Goal: Obtain resource: Download file/media

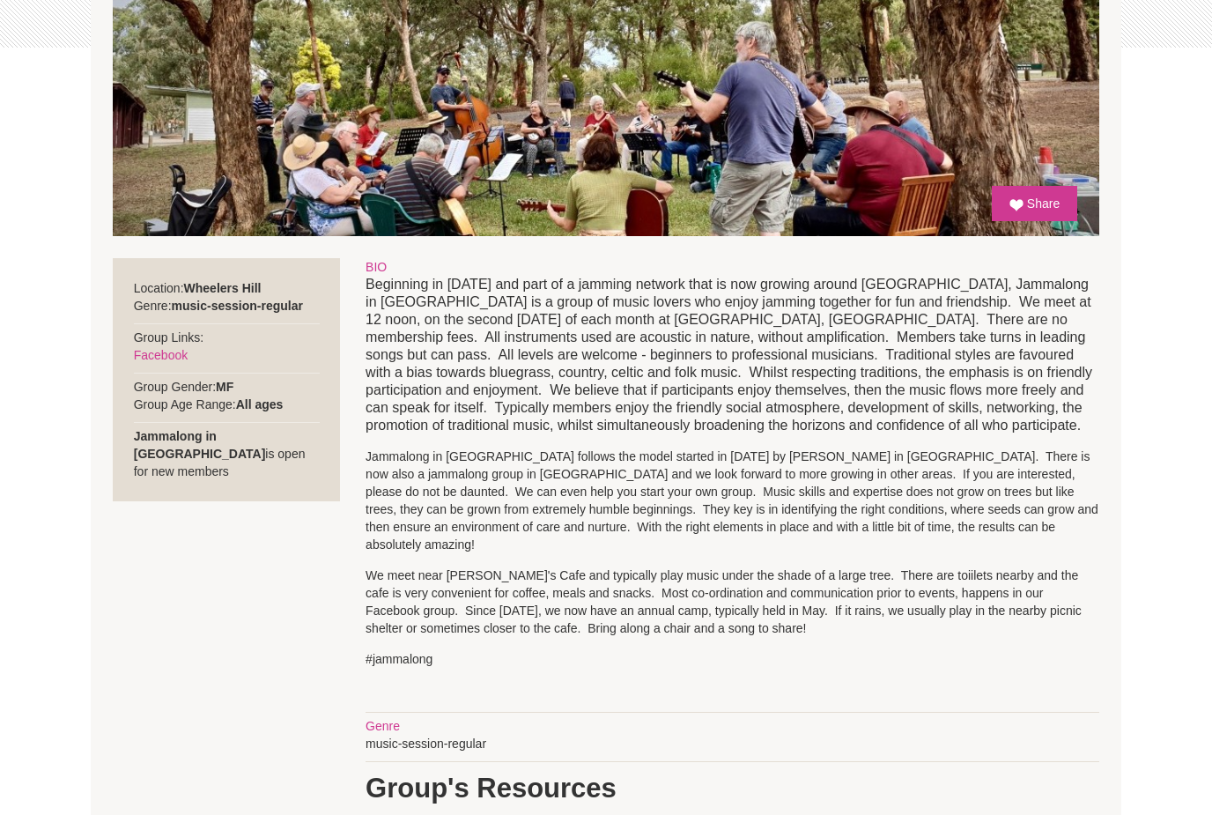
scroll to position [478, 0]
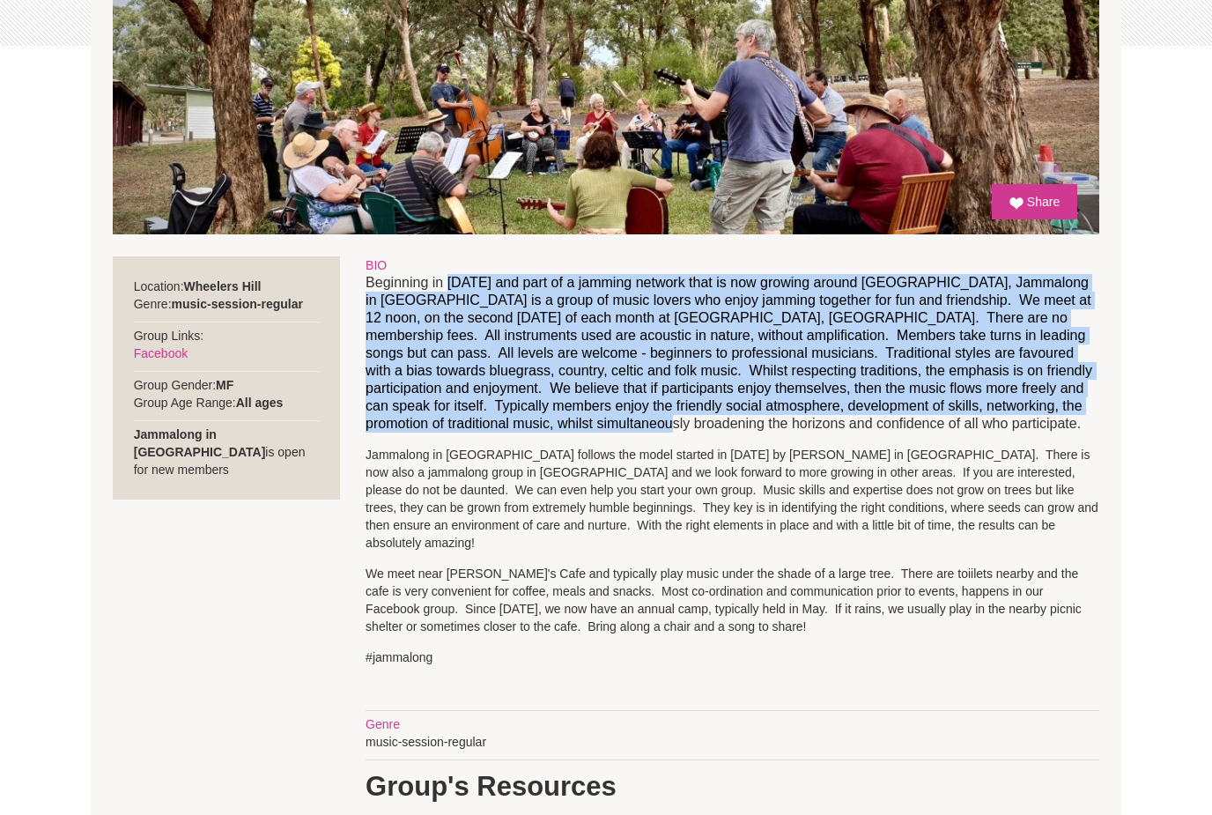
click at [537, 496] on p "Jammalong in [GEOGRAPHIC_DATA] follows the model started in [DATE] by [PERSON_N…" at bounding box center [732, 499] width 734 height 106
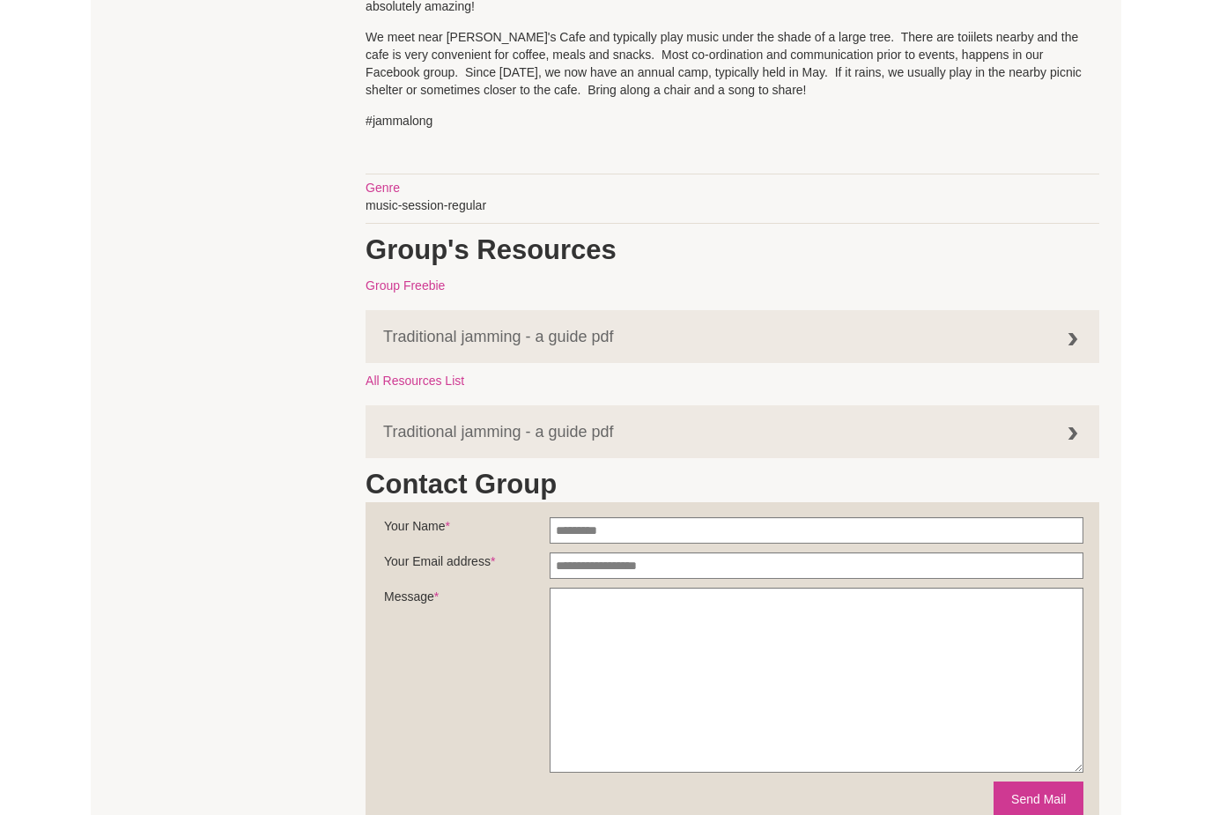
scroll to position [1015, 0]
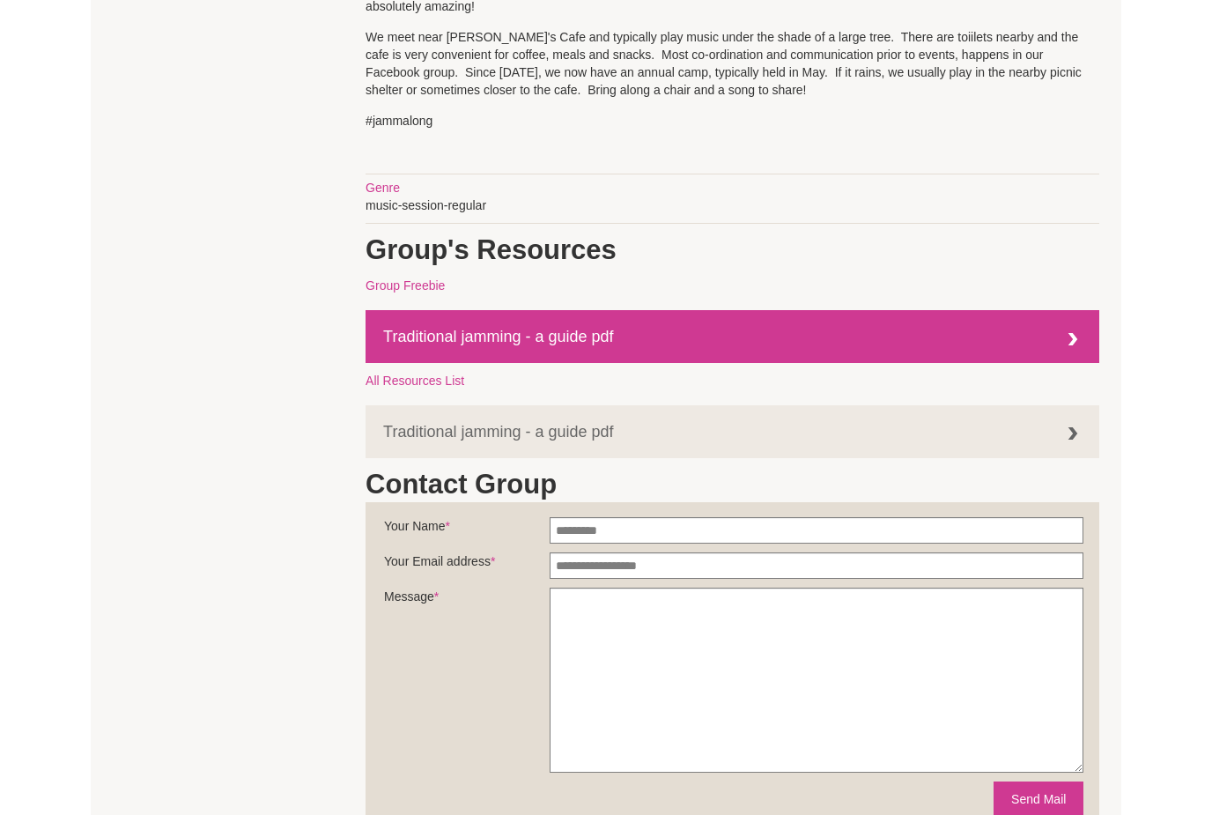
click at [504, 323] on link "Traditional jamming - a guide pdf" at bounding box center [732, 336] width 734 height 53
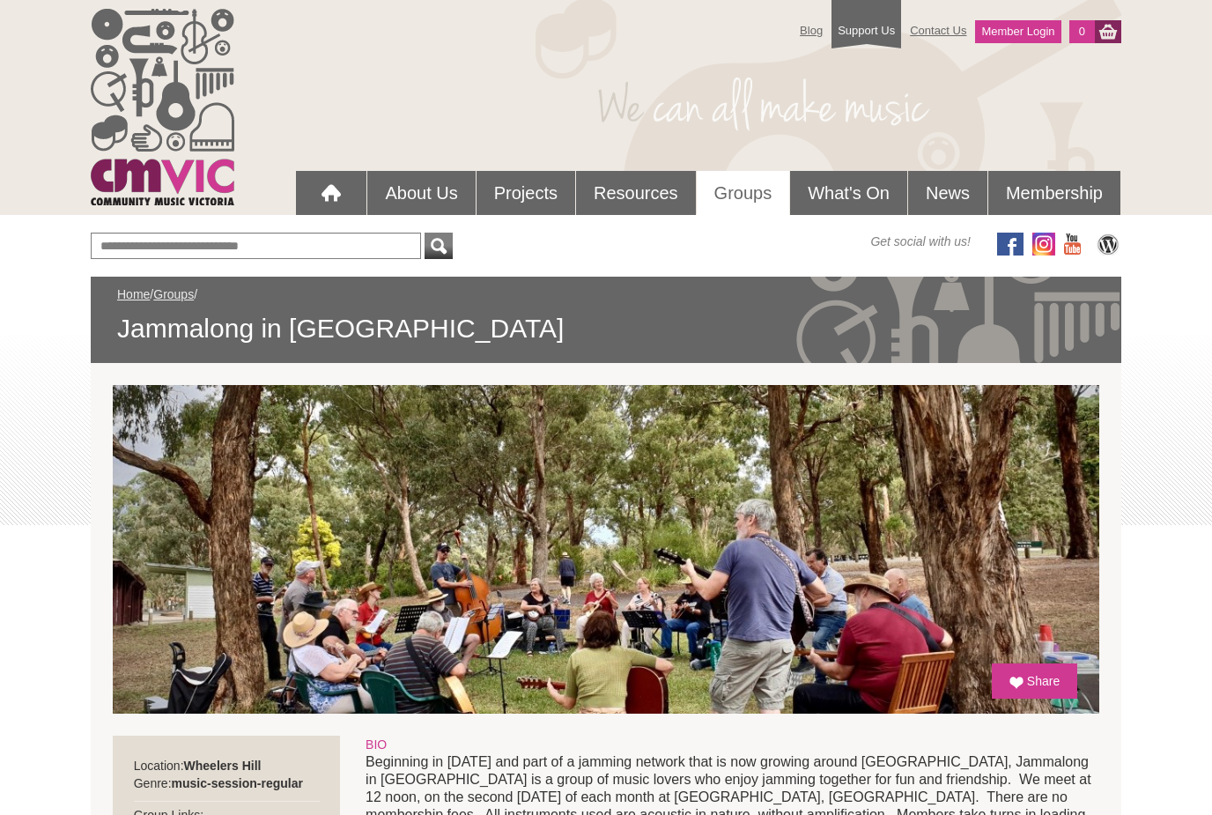
scroll to position [1072, 0]
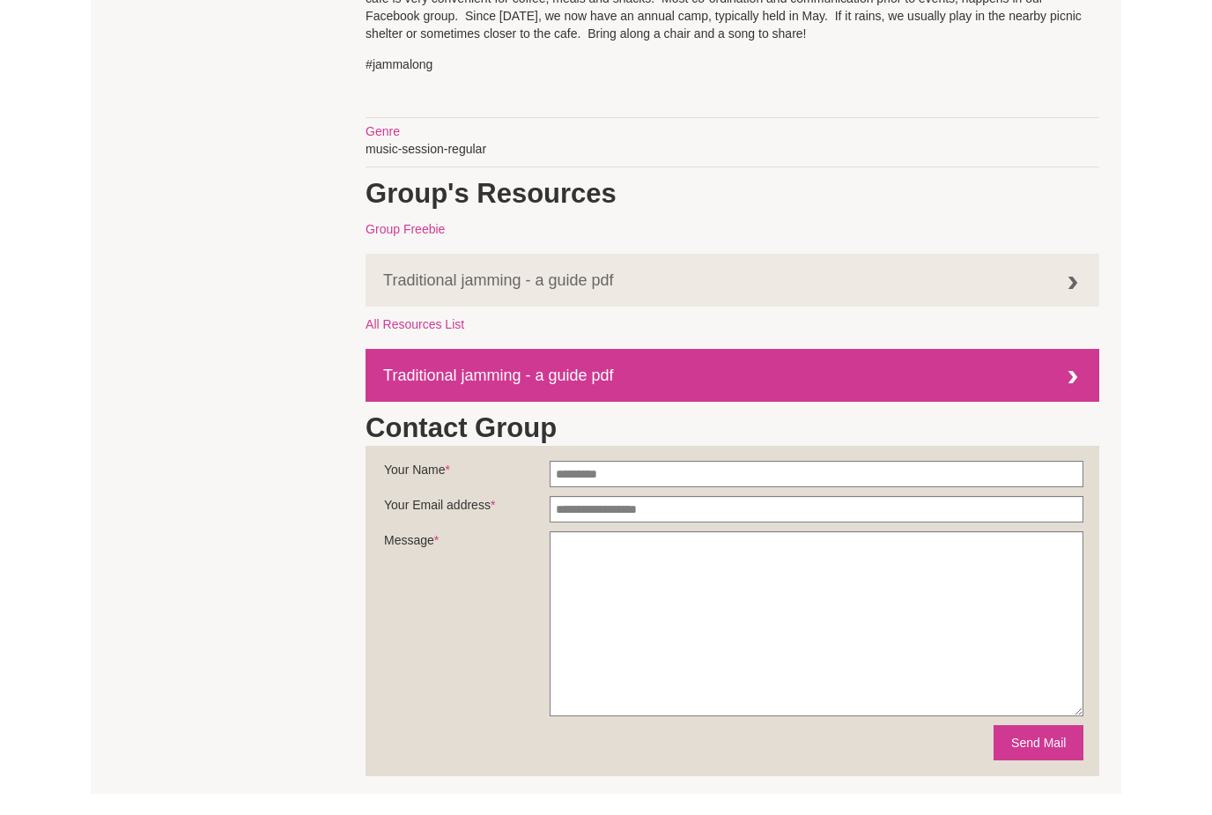
click at [484, 368] on link "Traditional jamming - a guide pdf" at bounding box center [732, 375] width 734 height 53
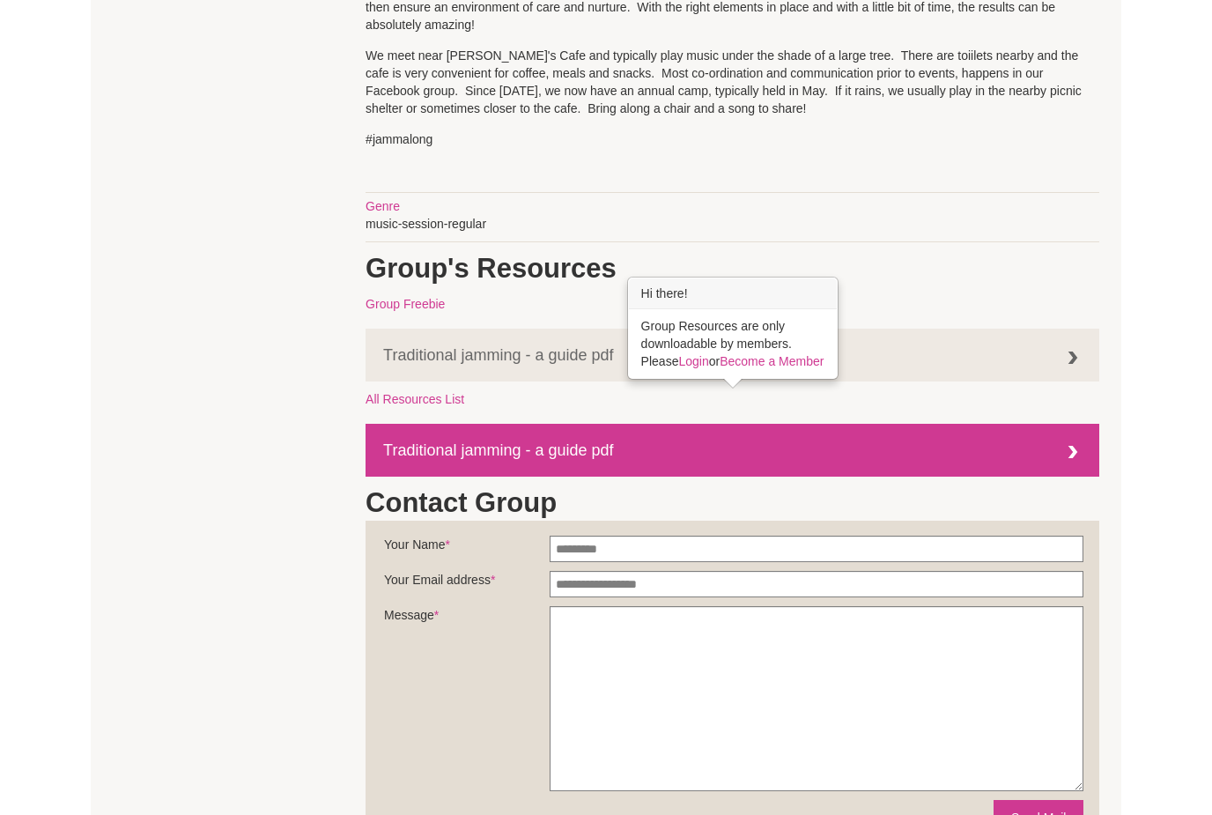
scroll to position [997, 0]
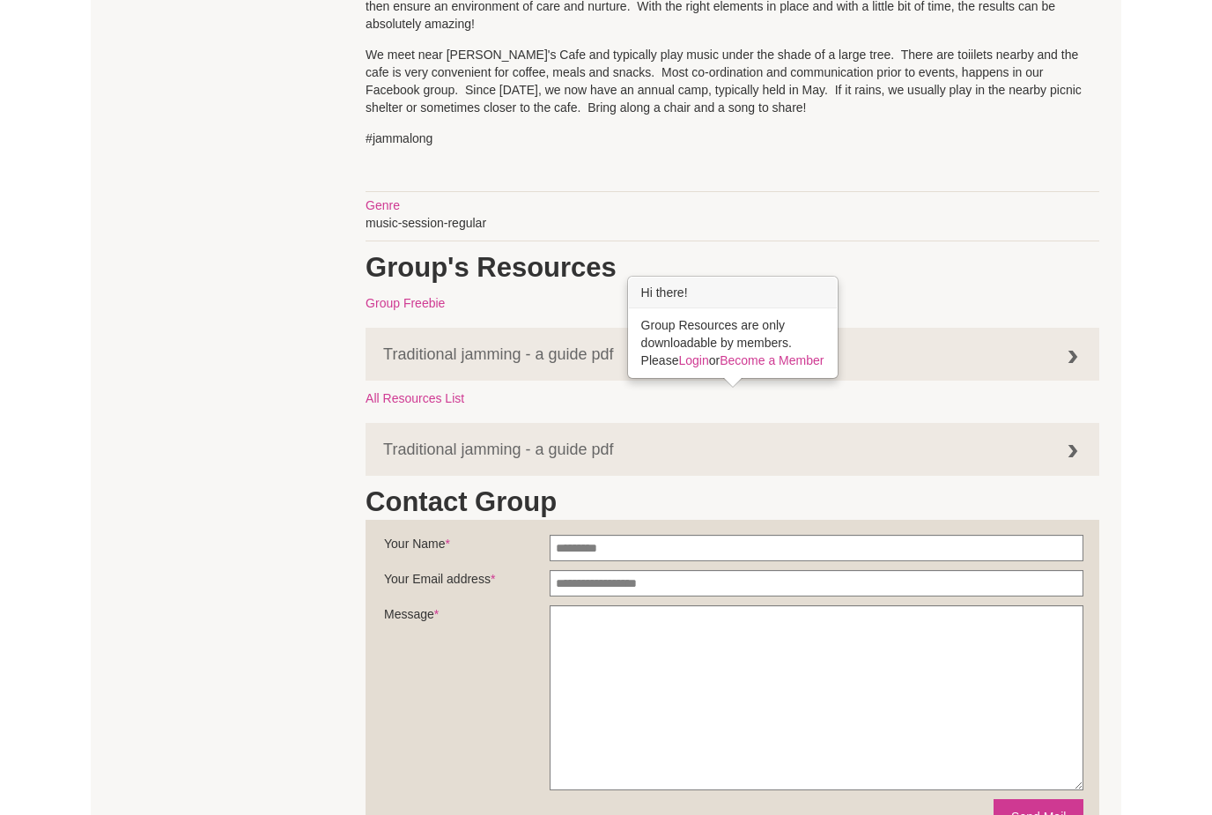
click at [653, 48] on p "We meet near [PERSON_NAME]'s Cafe and typically play music under the shade of a…" at bounding box center [732, 82] width 734 height 70
click at [646, 55] on p "We meet near [PERSON_NAME]'s Cafe and typically play music under the shade of a…" at bounding box center [732, 82] width 734 height 70
click at [743, 366] on link "Become a Member" at bounding box center [771, 360] width 104 height 14
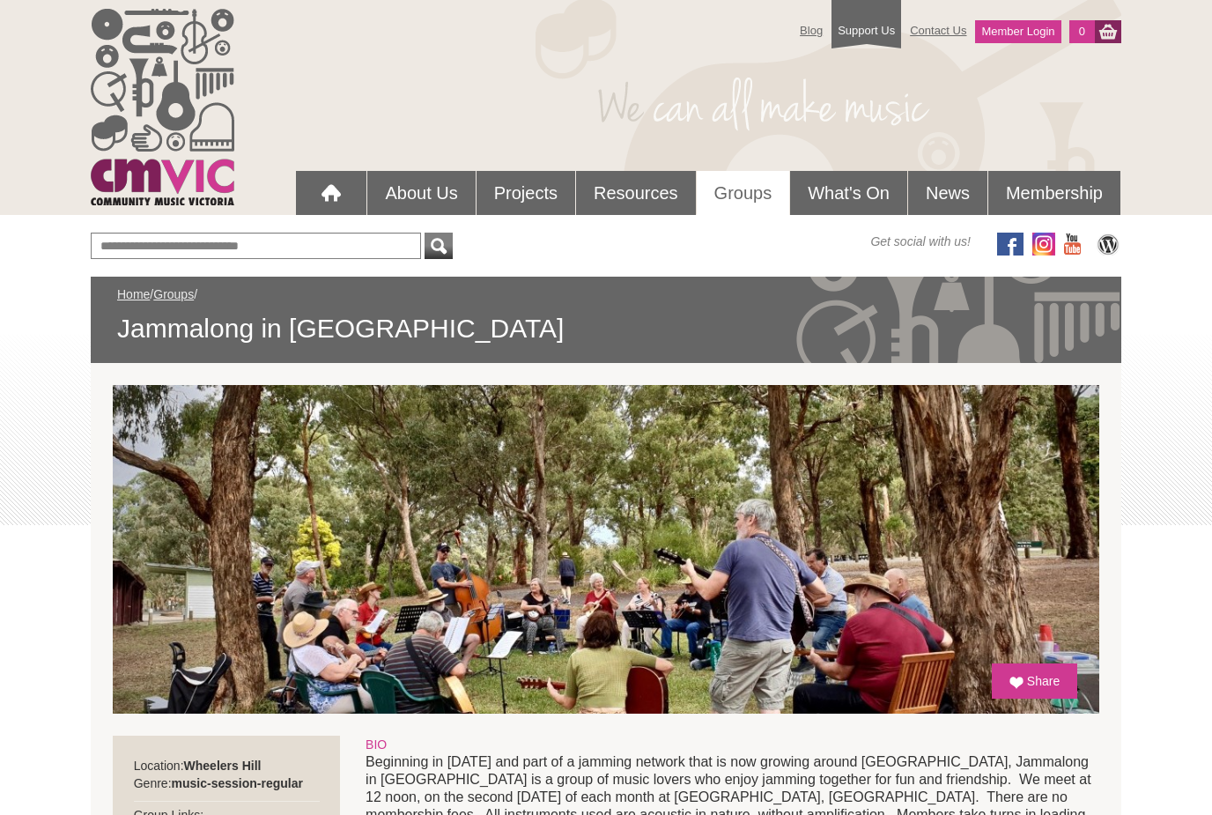
scroll to position [1054, 0]
